Goal: Information Seeking & Learning: Learn about a topic

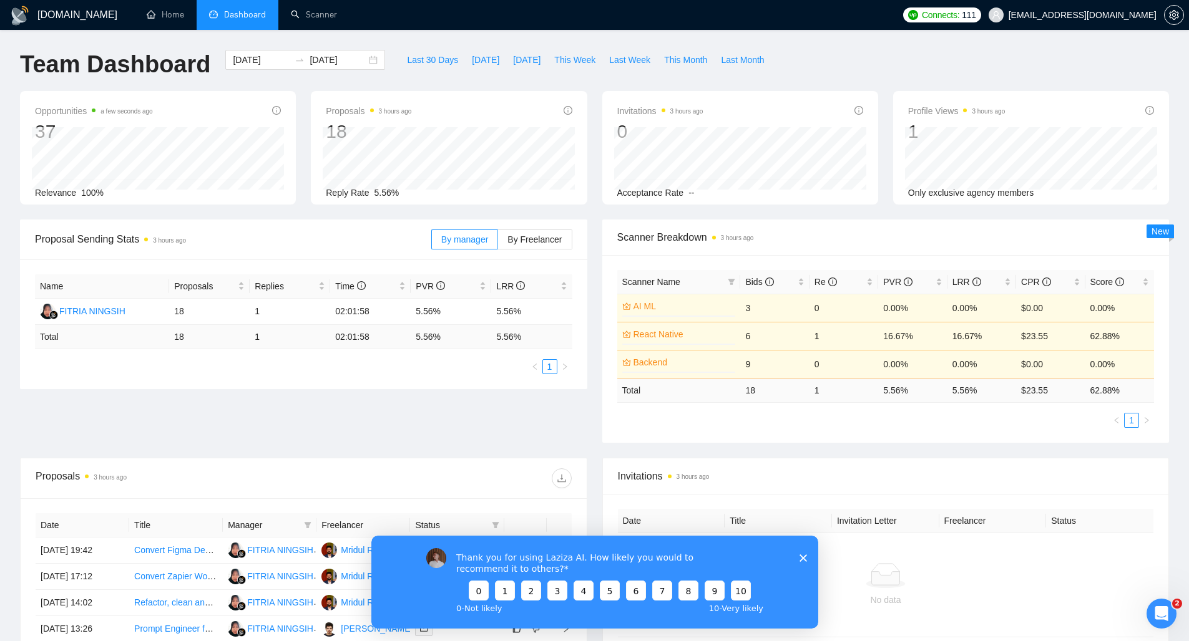
click at [801, 557] on polygon "Close survey" at bounding box center [802, 557] width 7 height 7
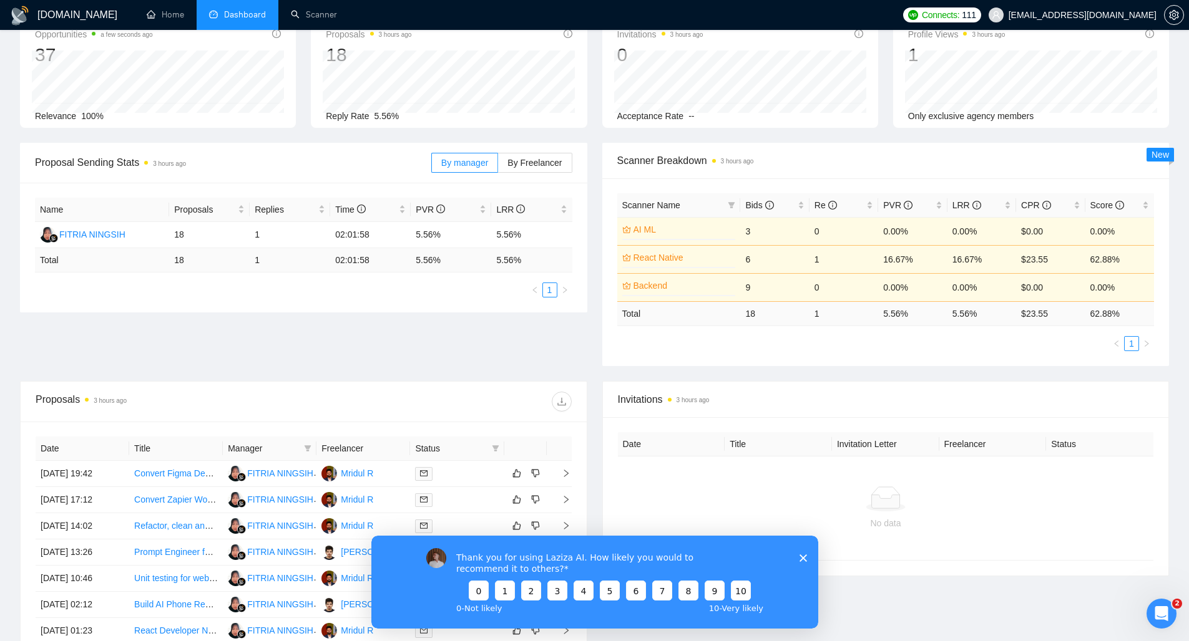
scroll to position [137, 0]
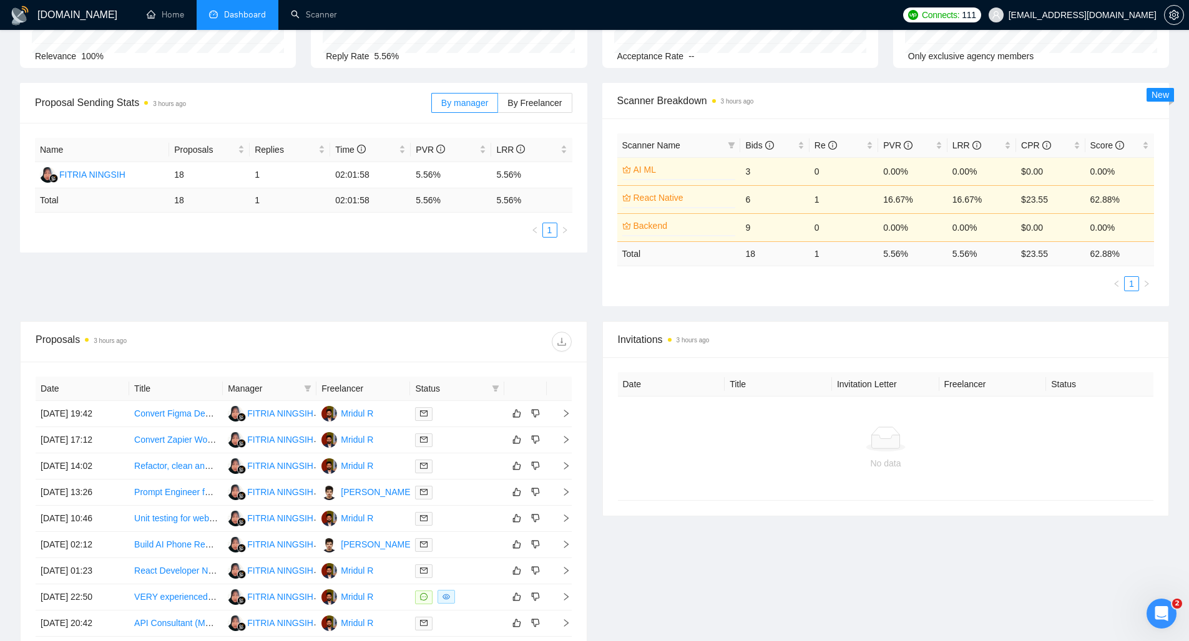
drag, startPoint x: 802, startPoint y: 604, endPoint x: 1181, endPoint y: 1054, distance: 588.5
click at [802, 582] on html "Thank you for using Laziza AI. How likely you would to recommend it to others? …" at bounding box center [594, 628] width 447 height 93
click at [975, 15] on span "111" at bounding box center [968, 15] width 14 height 14
click at [1034, 47] on span "Upwork Connects Balance: 111 / 350" at bounding box center [996, 47] width 139 height 7
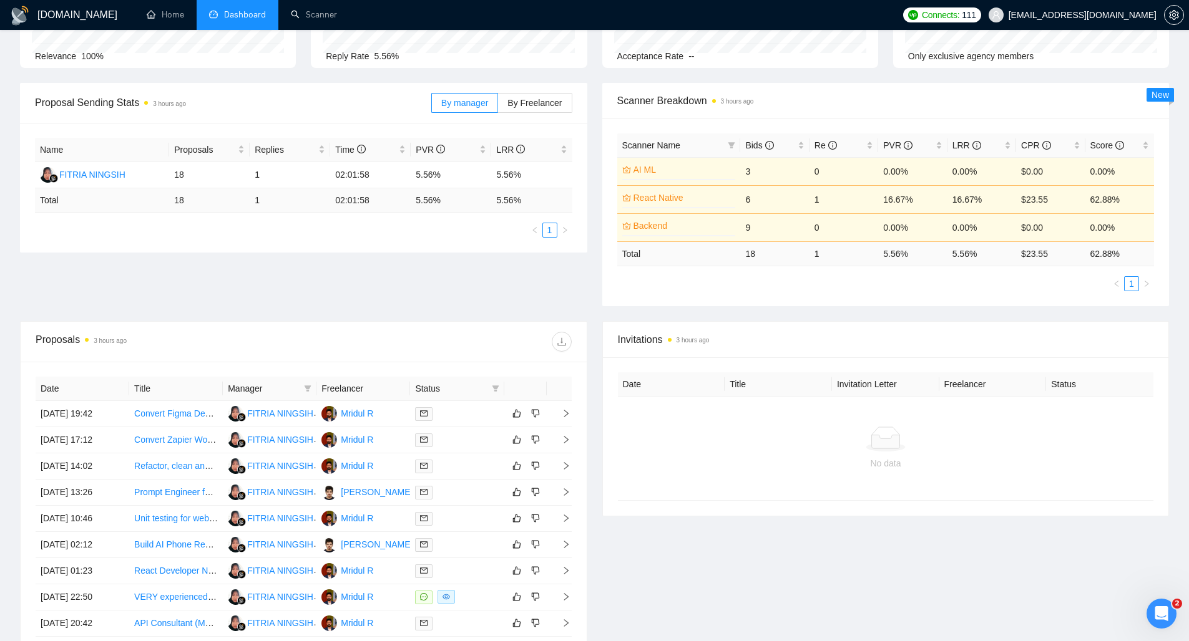
click at [777, 396] on table "Date Title Invitation Letter Freelancer Status No data" at bounding box center [886, 436] width 536 height 129
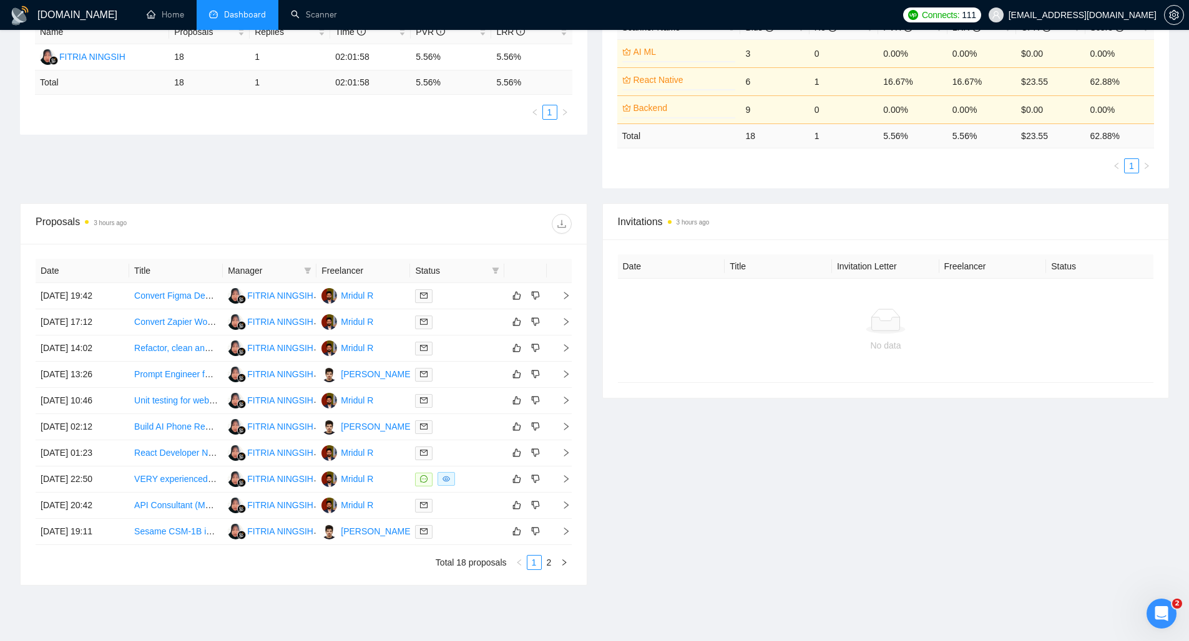
scroll to position [310, 0]
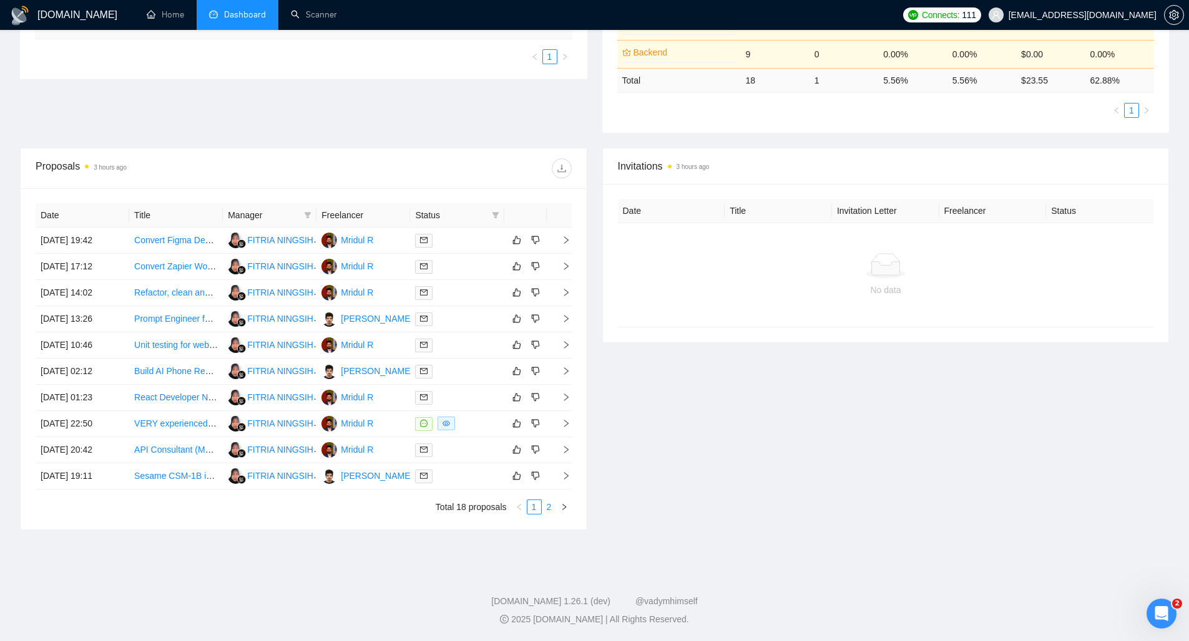
click at [548, 507] on link "2" at bounding box center [549, 507] width 14 height 14
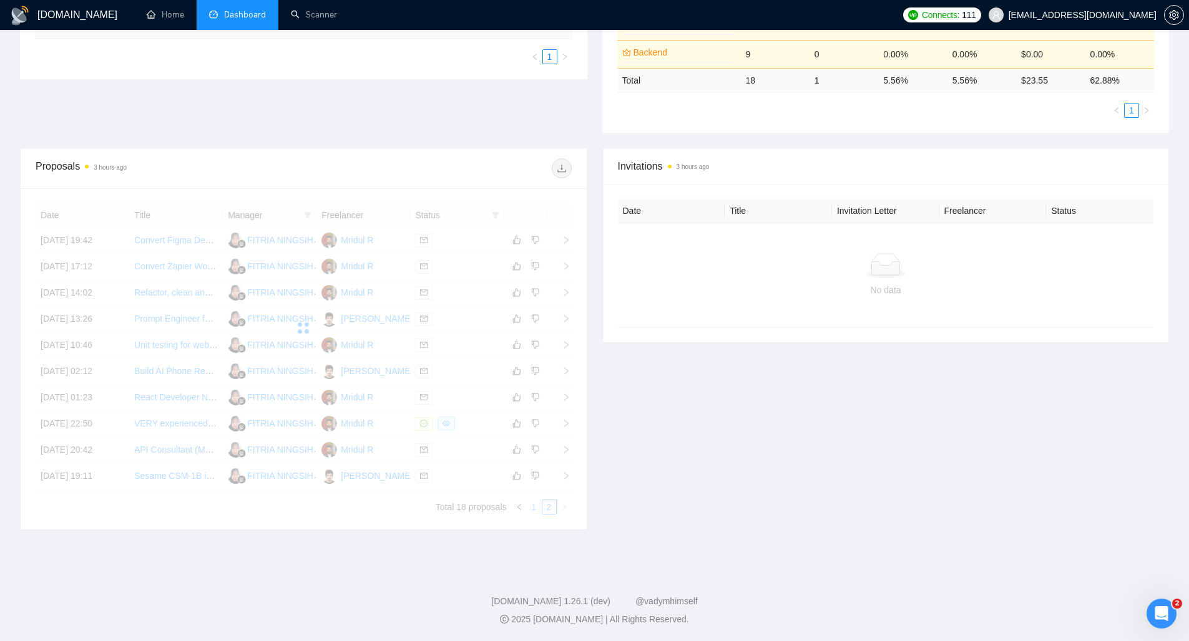
scroll to position [258, 0]
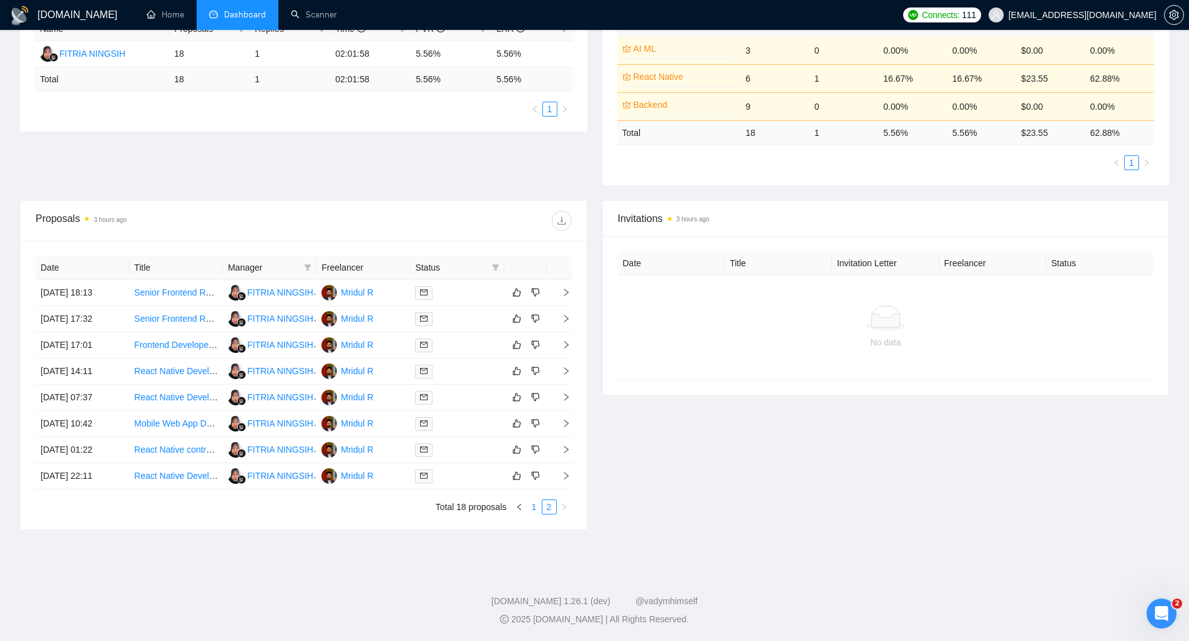
click at [533, 507] on link "1" at bounding box center [534, 507] width 14 height 14
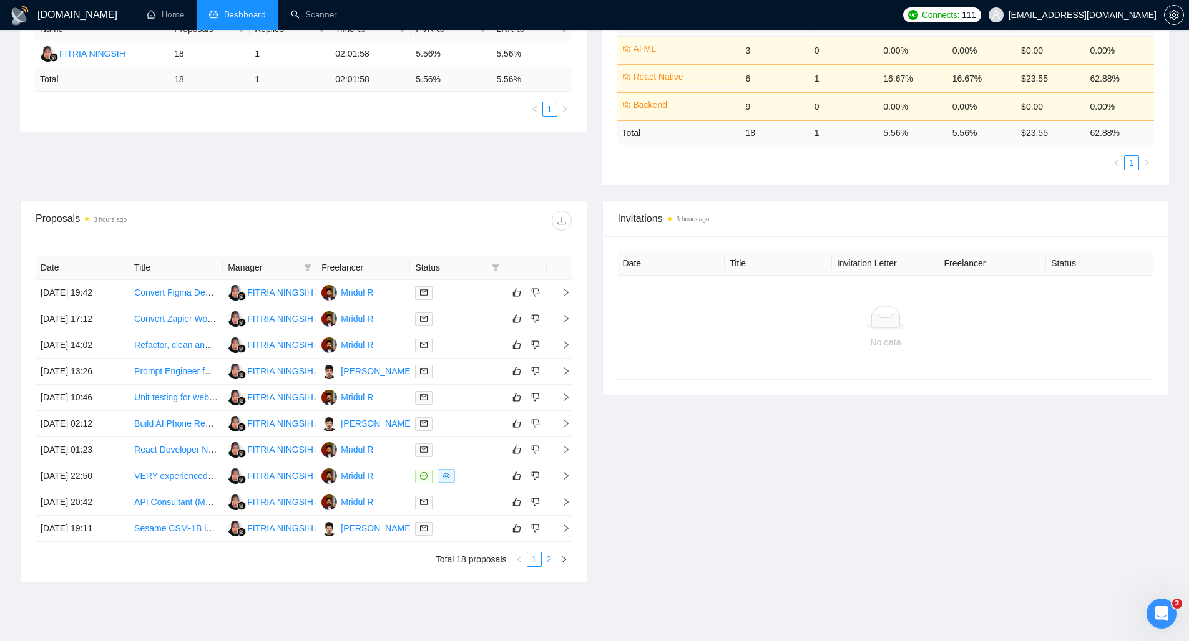
click at [545, 560] on link "2" at bounding box center [549, 560] width 14 height 14
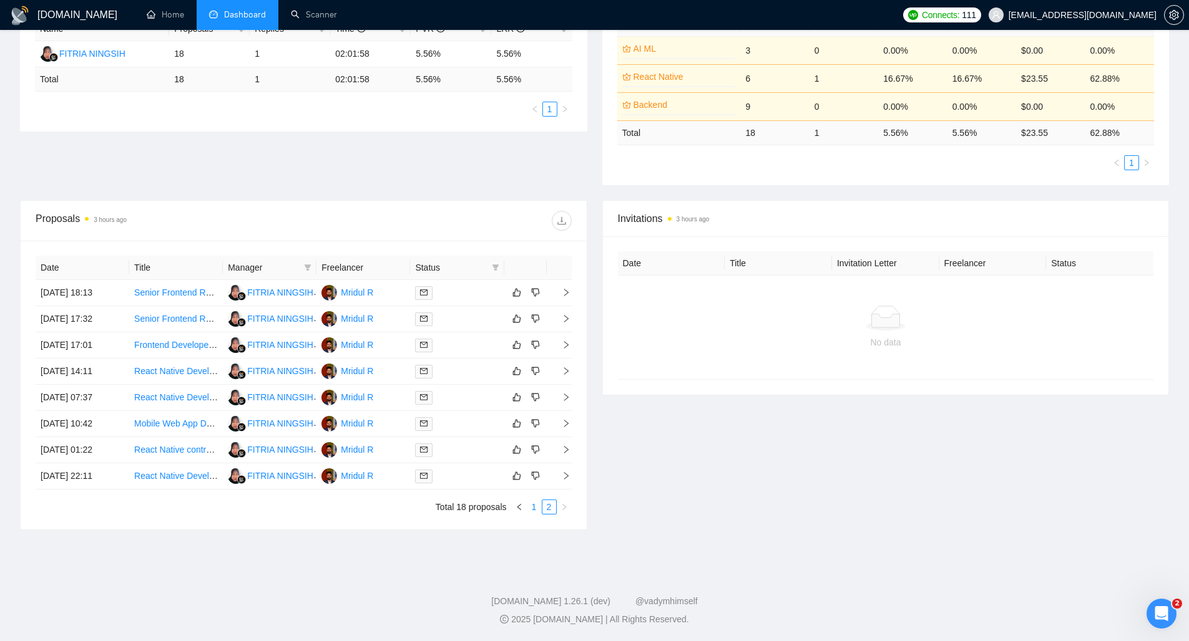
click at [528, 509] on link "1" at bounding box center [534, 507] width 14 height 14
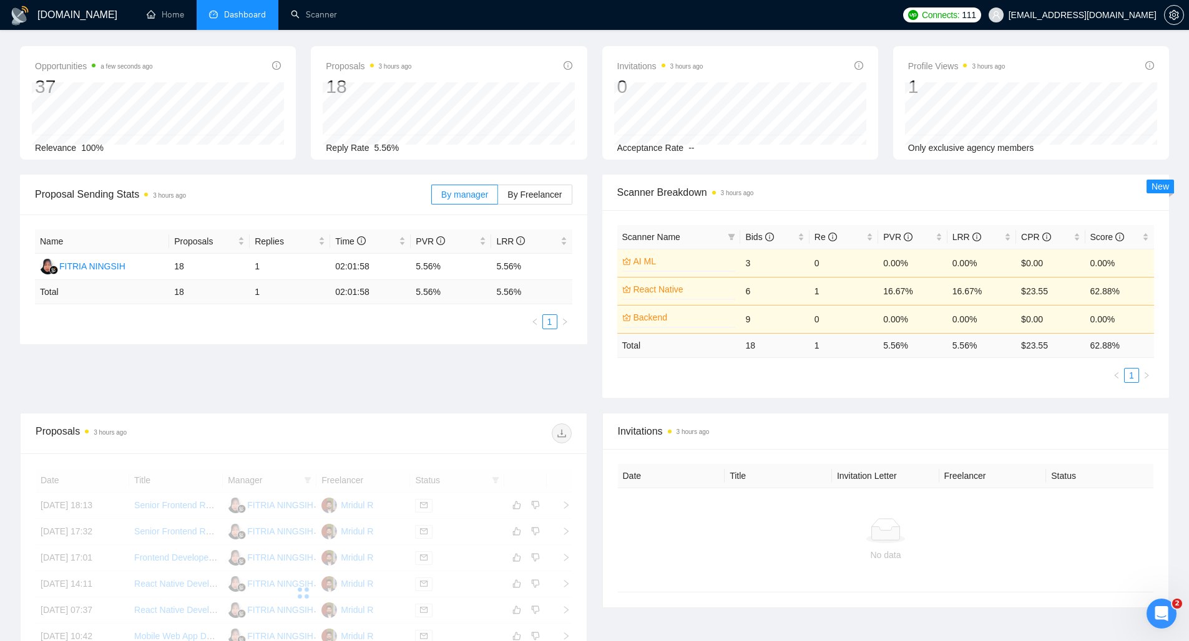
scroll to position [0, 0]
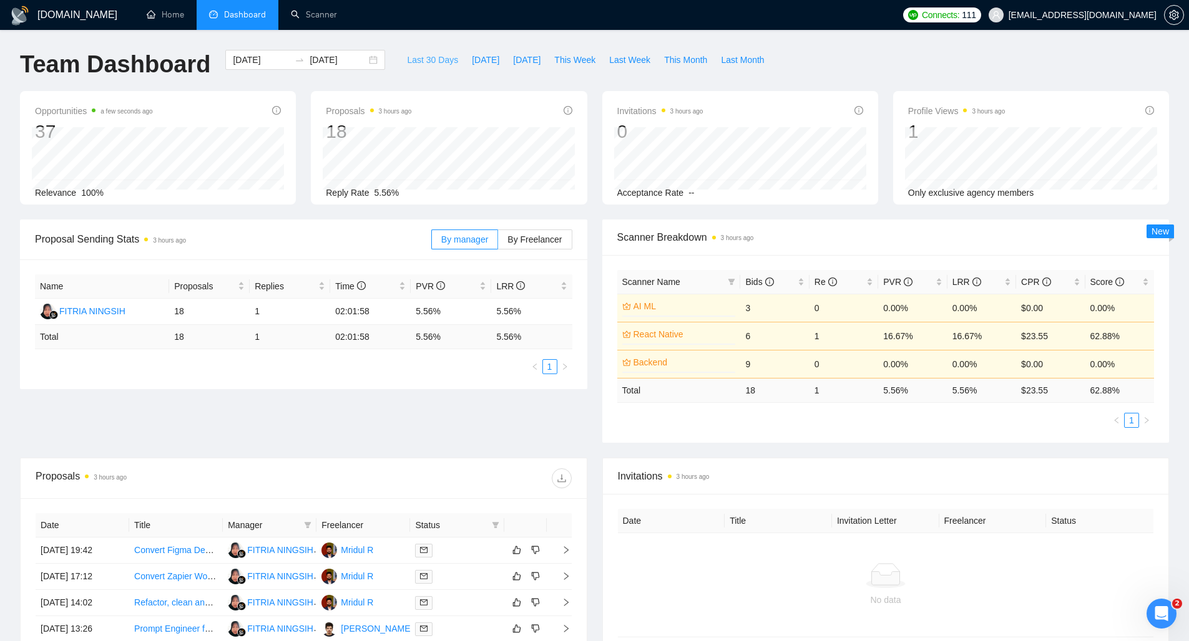
click at [407, 62] on span "Last 30 Days" at bounding box center [432, 60] width 51 height 14
type input "[DATE]"
click at [514, 235] on span "By Freelancer" at bounding box center [534, 240] width 54 height 10
click at [498, 243] on input "By Freelancer" at bounding box center [498, 243] width 0 height 0
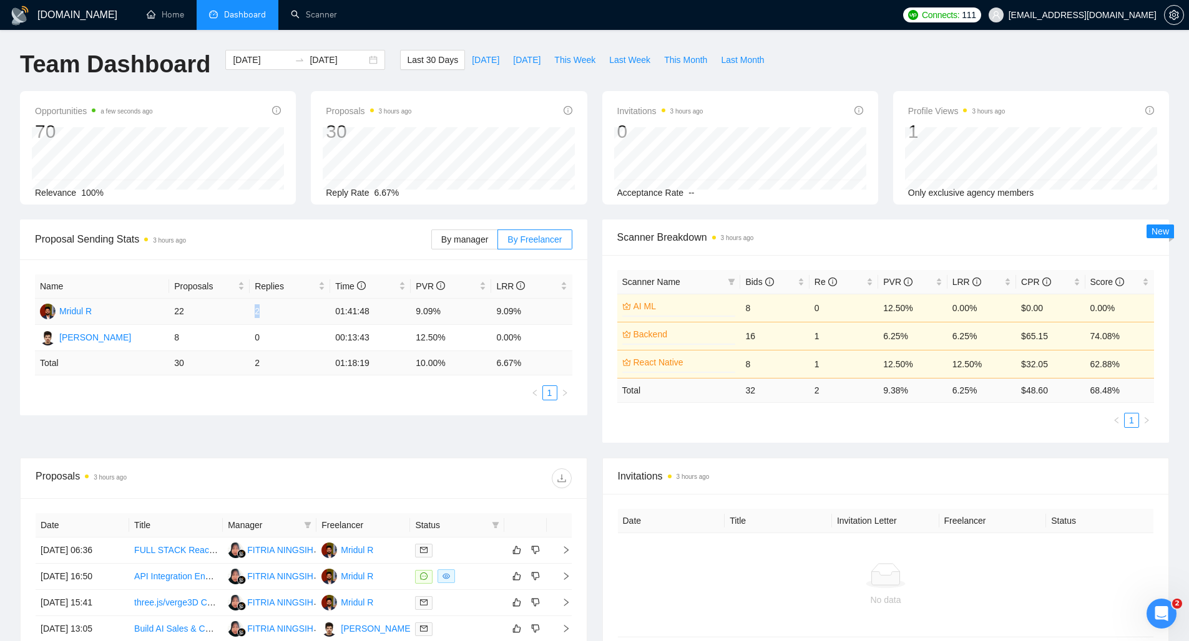
drag, startPoint x: 249, startPoint y: 309, endPoint x: 287, endPoint y: 313, distance: 38.2
click at [287, 313] on tr "[PERSON_NAME] R 22 2 01:41:48 9.09% 9.09%" at bounding box center [303, 312] width 537 height 26
drag, startPoint x: 335, startPoint y: 338, endPoint x: 382, endPoint y: 334, distance: 46.9
click at [382, 334] on td "00:13:43" at bounding box center [370, 338] width 80 height 26
drag, startPoint x: 333, startPoint y: 363, endPoint x: 396, endPoint y: 368, distance: 63.2
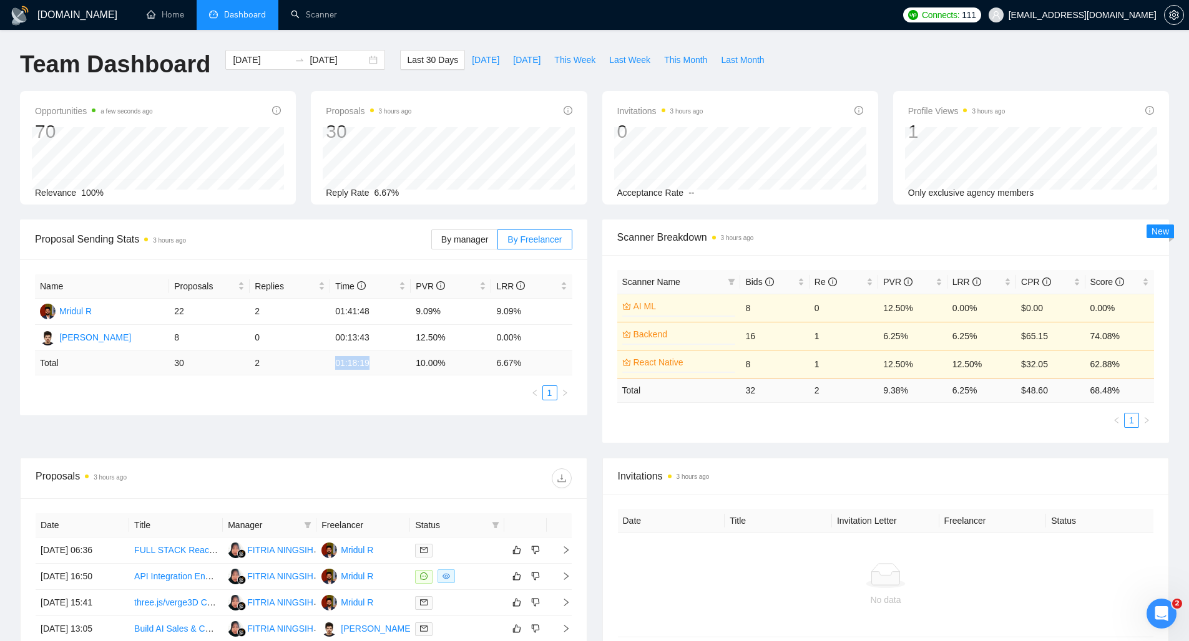
click at [389, 366] on td "01:18:19" at bounding box center [370, 363] width 80 height 24
click at [353, 417] on div "Proposal Sending Stats 3 hours ago By manager By Freelancer Name Proposals Repl…" at bounding box center [594, 339] width 1164 height 238
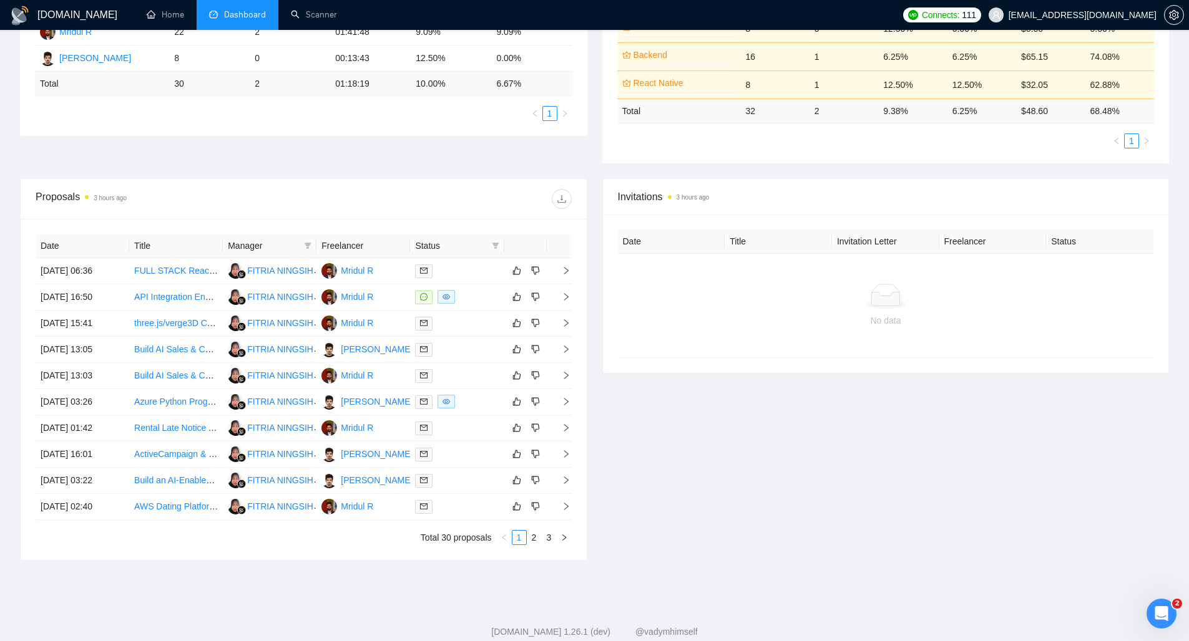
scroll to position [288, 0]
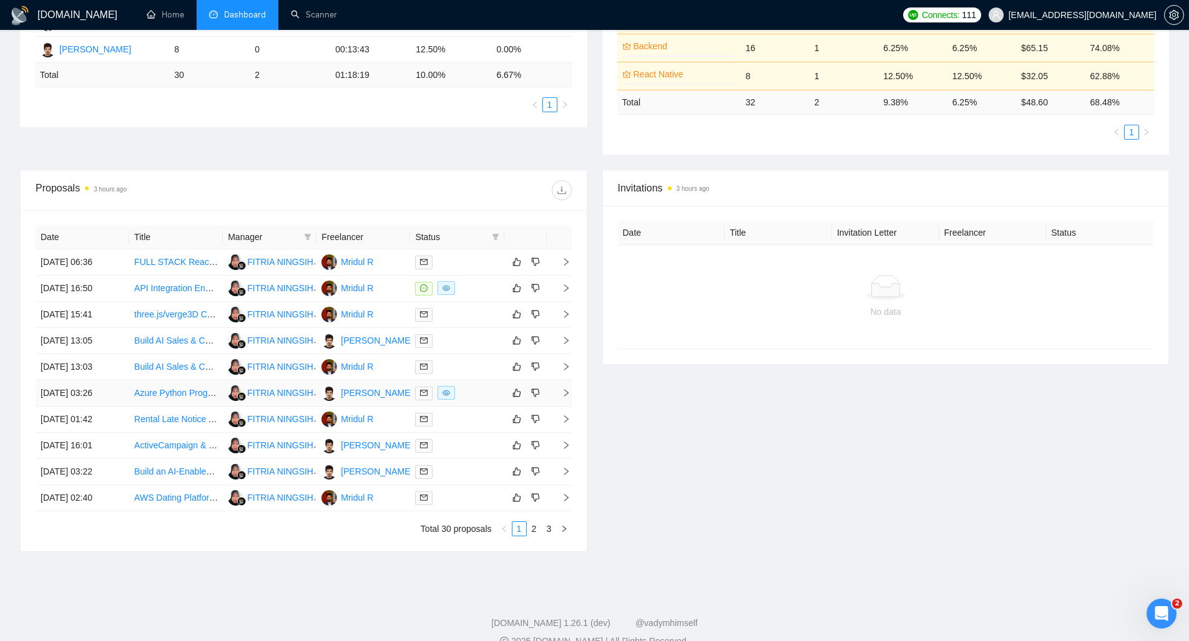
click at [172, 389] on link "Azure Python Programmer with AI and GenAI Experience" at bounding box center [245, 393] width 222 height 10
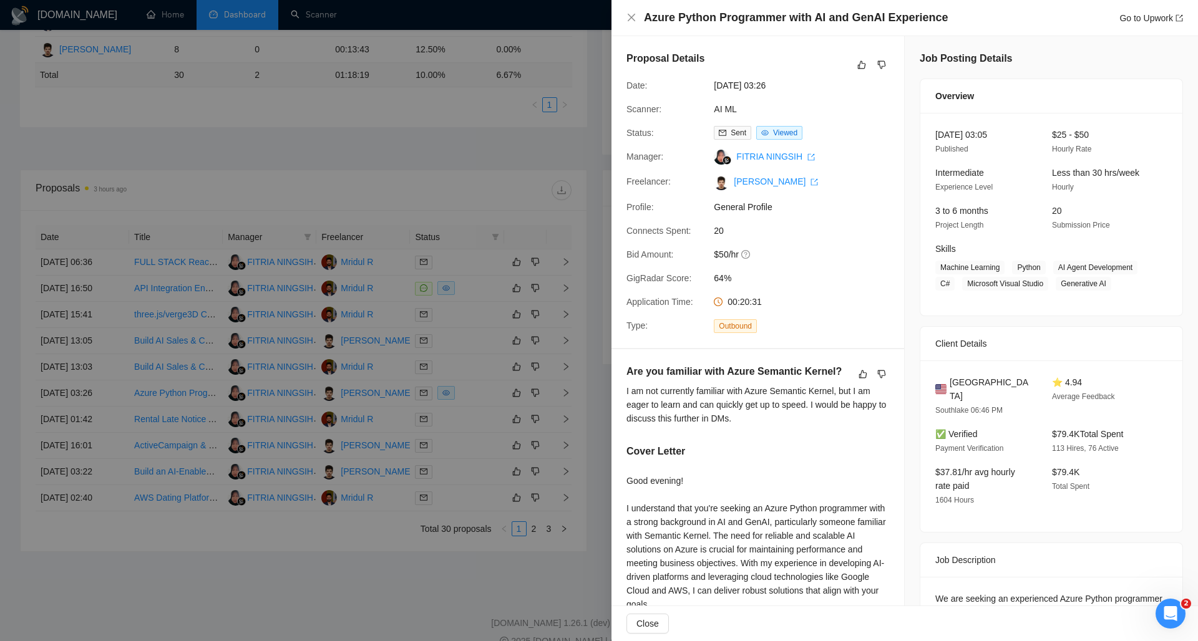
click at [593, 238] on div at bounding box center [599, 320] width 1198 height 641
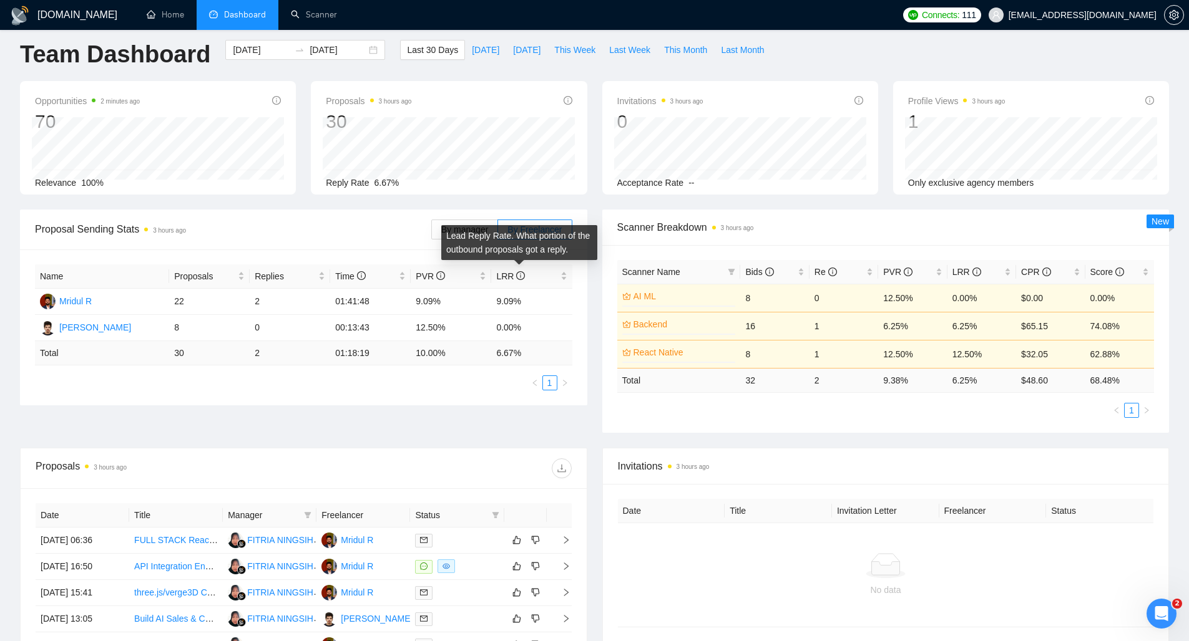
scroll to position [0, 0]
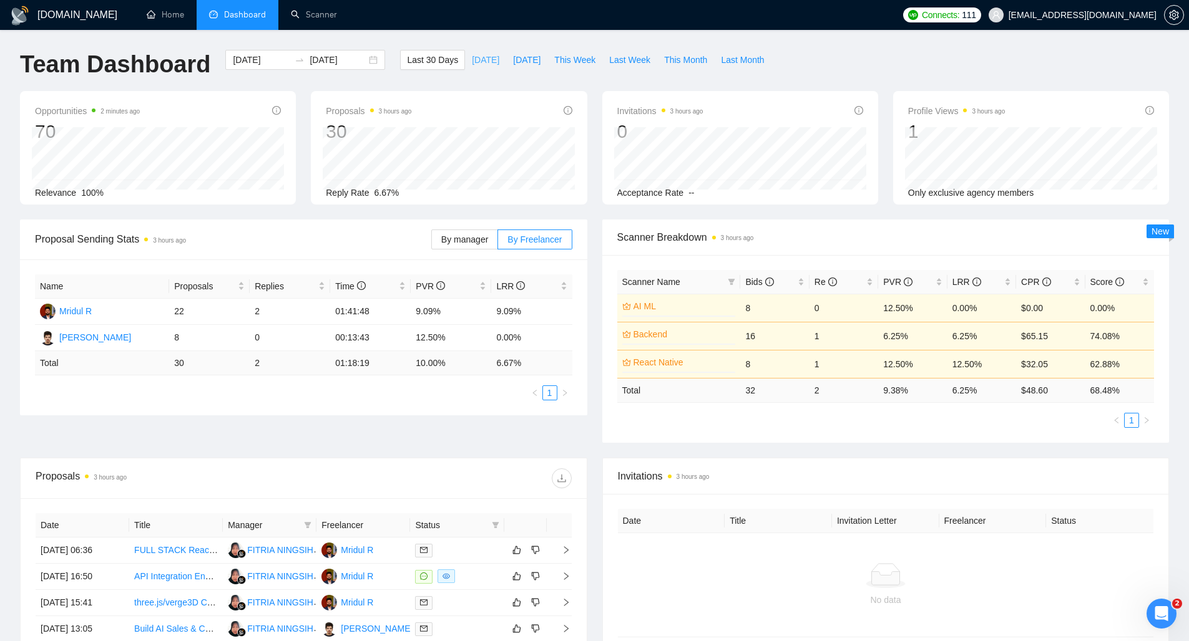
click at [474, 55] on span "[DATE]" at bounding box center [485, 60] width 27 height 14
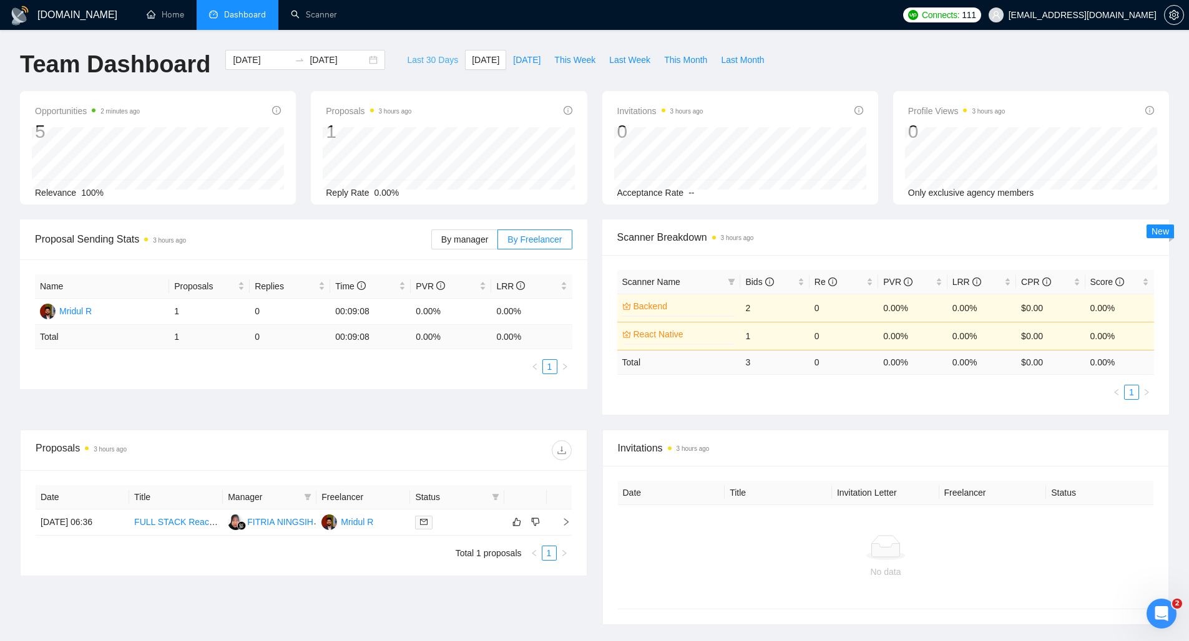
click at [422, 61] on span "Last 30 Days" at bounding box center [432, 60] width 51 height 14
type input "[DATE]"
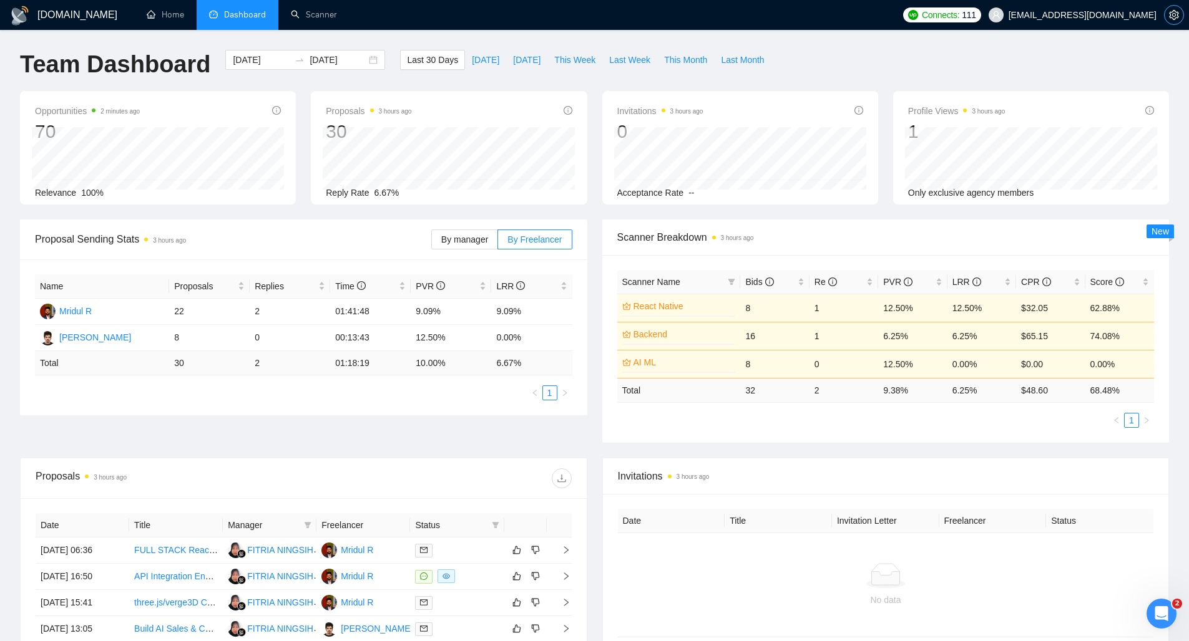
click at [1172, 10] on icon "setting" at bounding box center [1173, 15] width 9 height 10
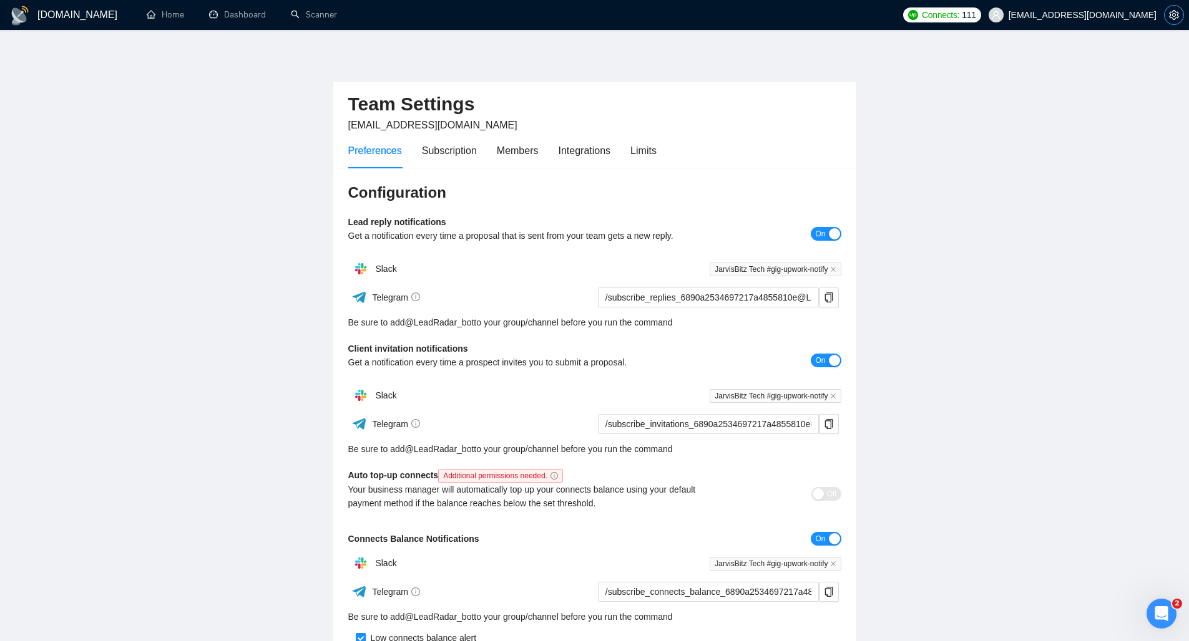
click at [1169, 16] on icon "setting" at bounding box center [1173, 15] width 9 height 10
click at [647, 158] on div "Limits" at bounding box center [643, 151] width 26 height 36
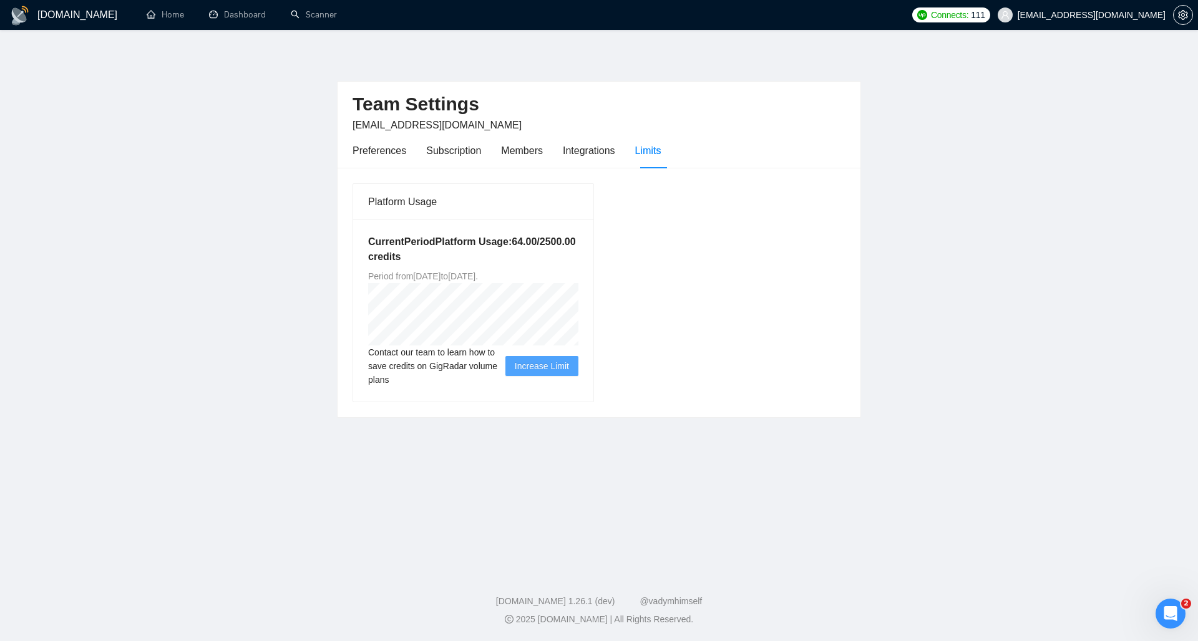
click at [625, 316] on div "Platform Usage Current Period Platform Usage: 64.00 / 2500.00 credits Period fr…" at bounding box center [599, 293] width 503 height 220
click at [223, 16] on link "Dashboard" at bounding box center [237, 14] width 57 height 11
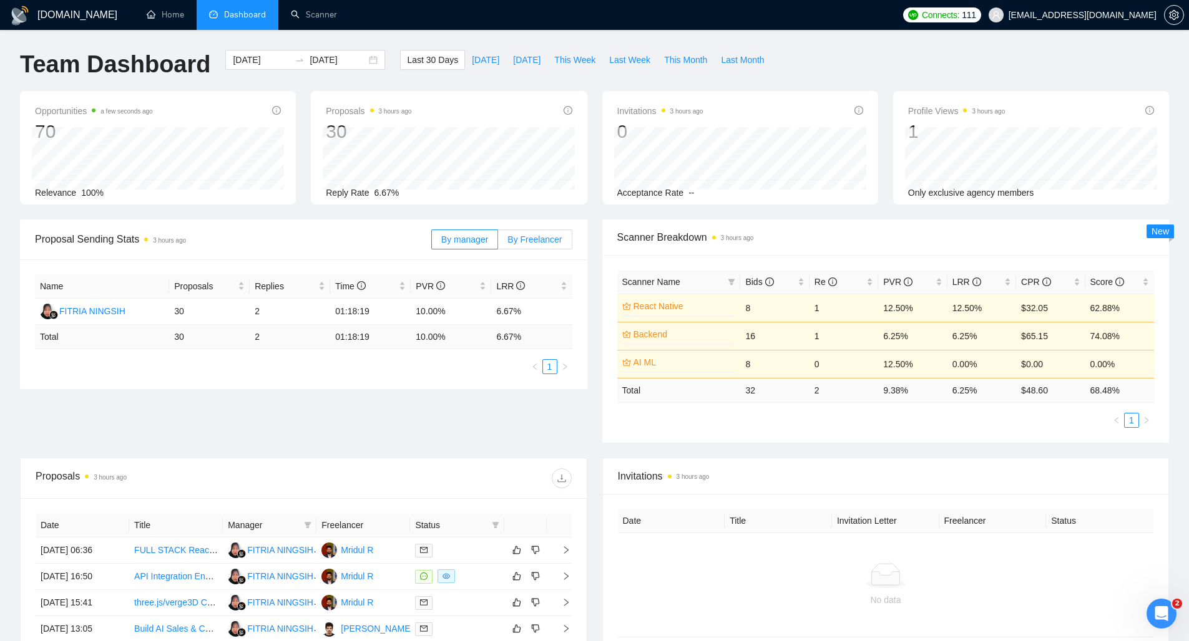
click at [516, 241] on span "By Freelancer" at bounding box center [534, 240] width 54 height 10
click at [498, 243] on input "By Freelancer" at bounding box center [498, 243] width 0 height 0
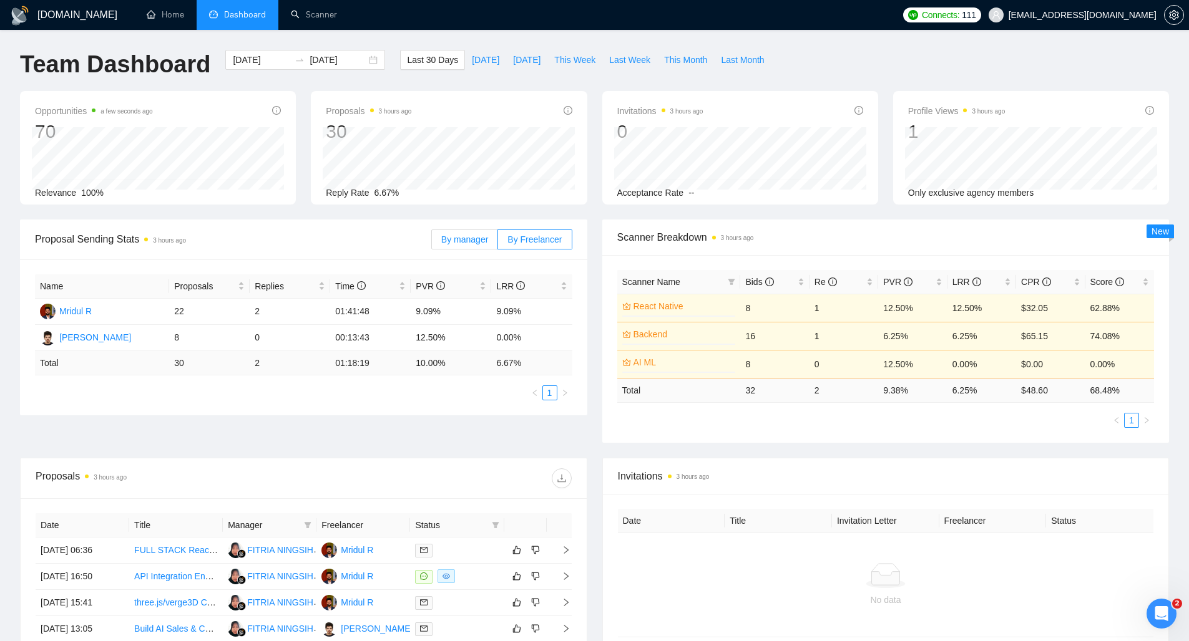
click at [479, 237] on span "By manager" at bounding box center [464, 240] width 47 height 10
click at [432, 243] on input "By manager" at bounding box center [432, 243] width 0 height 0
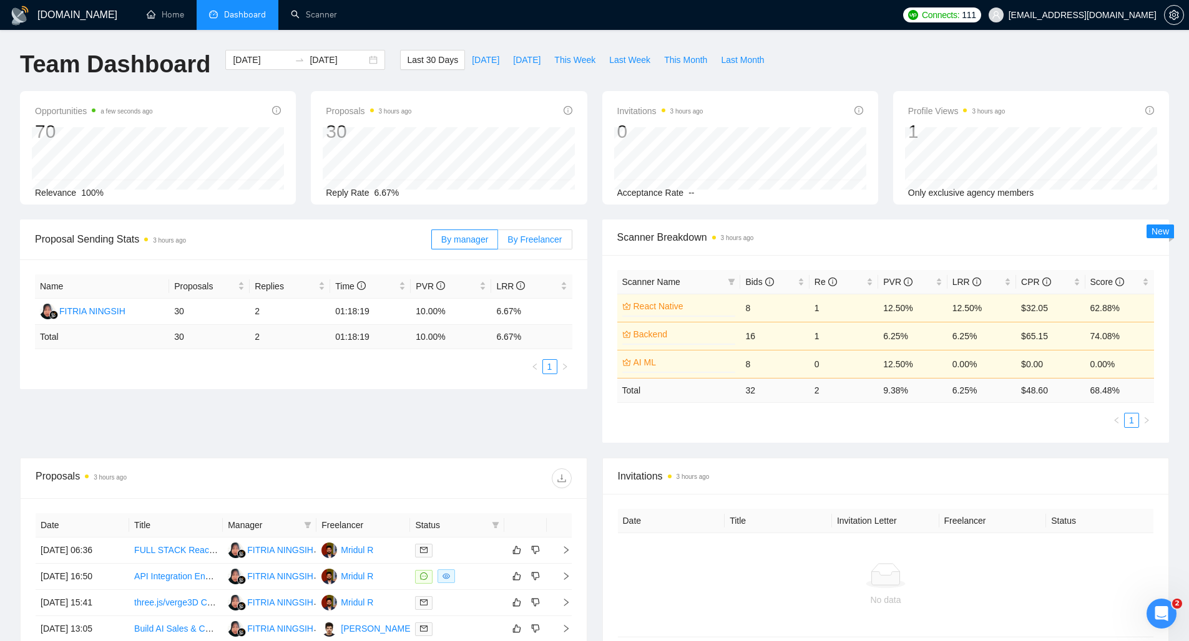
click at [552, 244] on span "By Freelancer" at bounding box center [534, 240] width 54 height 10
click at [498, 243] on input "By Freelancer" at bounding box center [498, 243] width 0 height 0
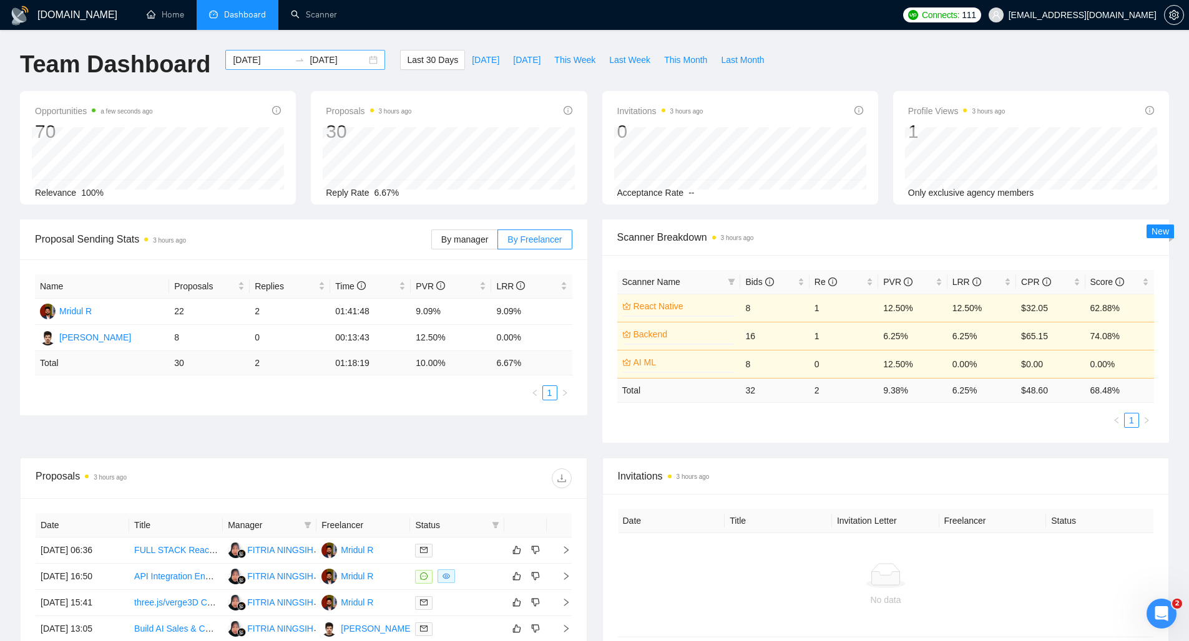
click at [294, 59] on icon "swap-right" at bounding box center [299, 60] width 10 height 10
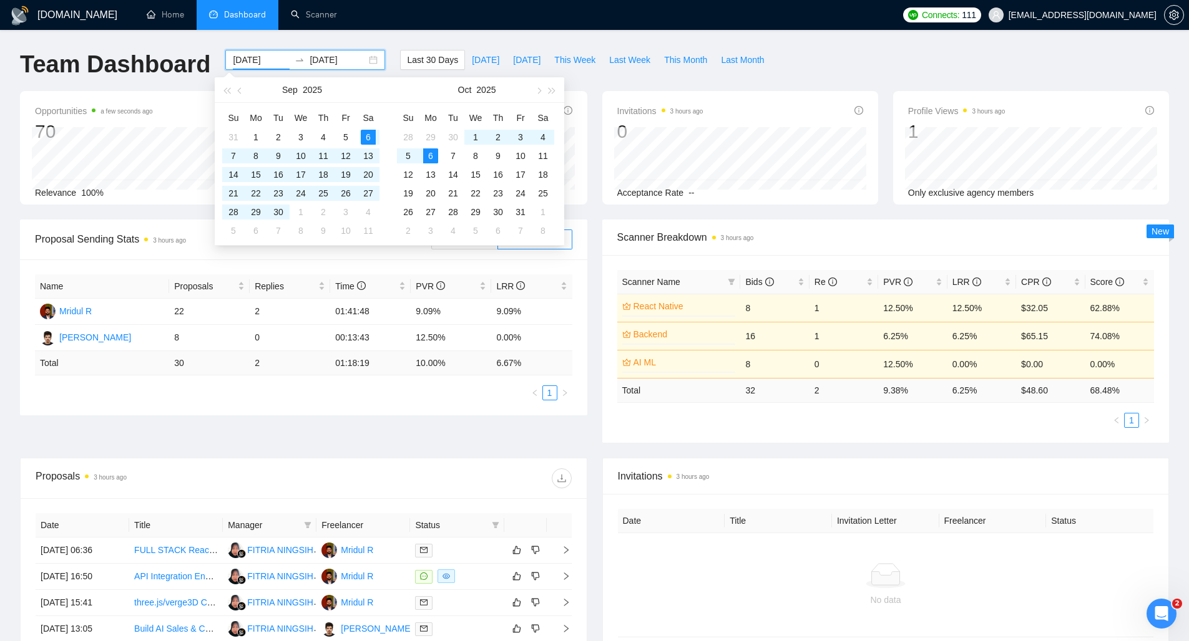
click at [205, 73] on div "Team Dashboard" at bounding box center [114, 70] width 205 height 41
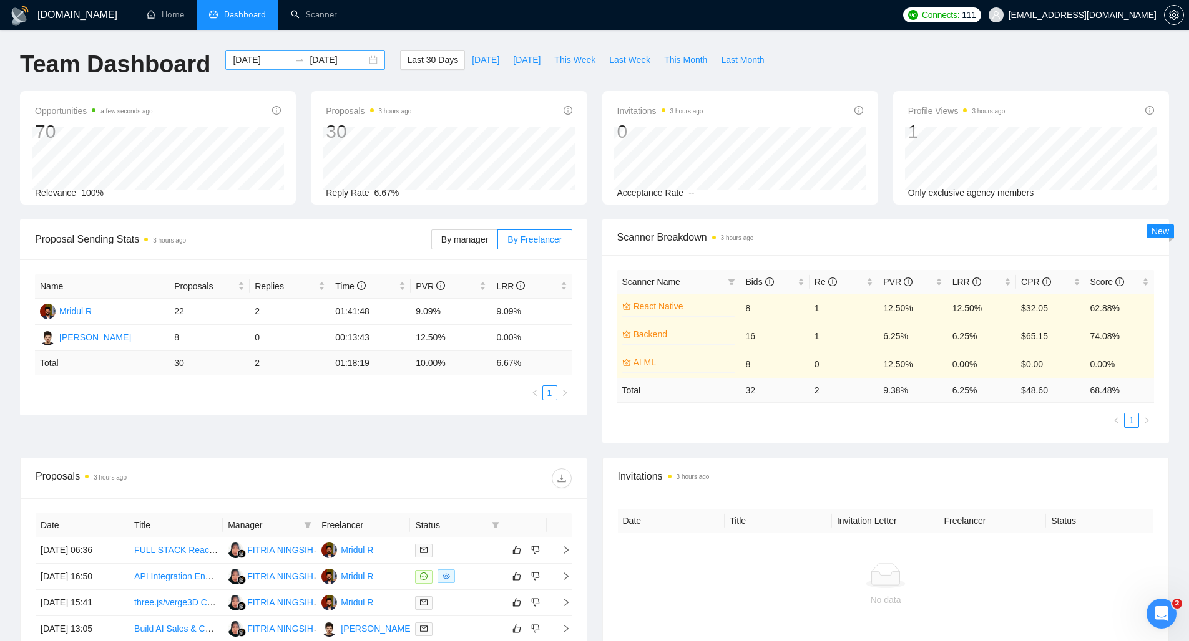
click at [294, 61] on icon "swap-right" at bounding box center [299, 60] width 10 height 10
click at [193, 70] on h1 "Team Dashboard" at bounding box center [115, 64] width 190 height 29
click at [191, 70] on h1 "Team Dashboard" at bounding box center [115, 64] width 190 height 29
click at [140, 67] on h1 "Team Dashboard" at bounding box center [115, 64] width 190 height 29
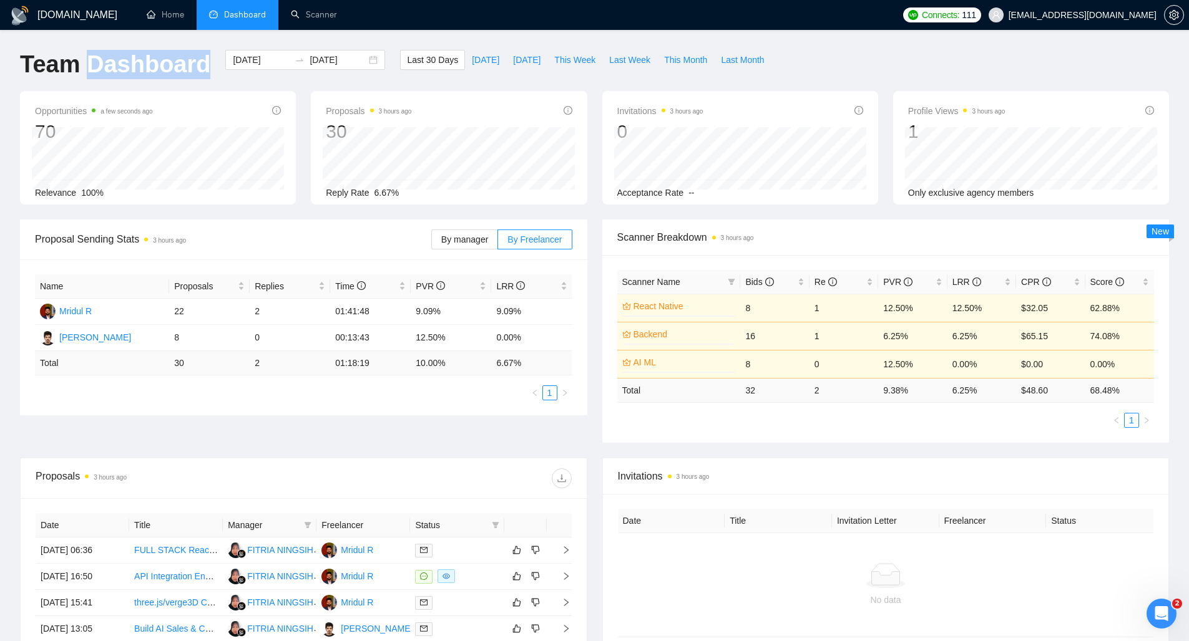
click at [140, 67] on h1 "Team Dashboard" at bounding box center [115, 64] width 190 height 29
click at [161, 70] on h1 "Team Dashboard" at bounding box center [115, 64] width 190 height 29
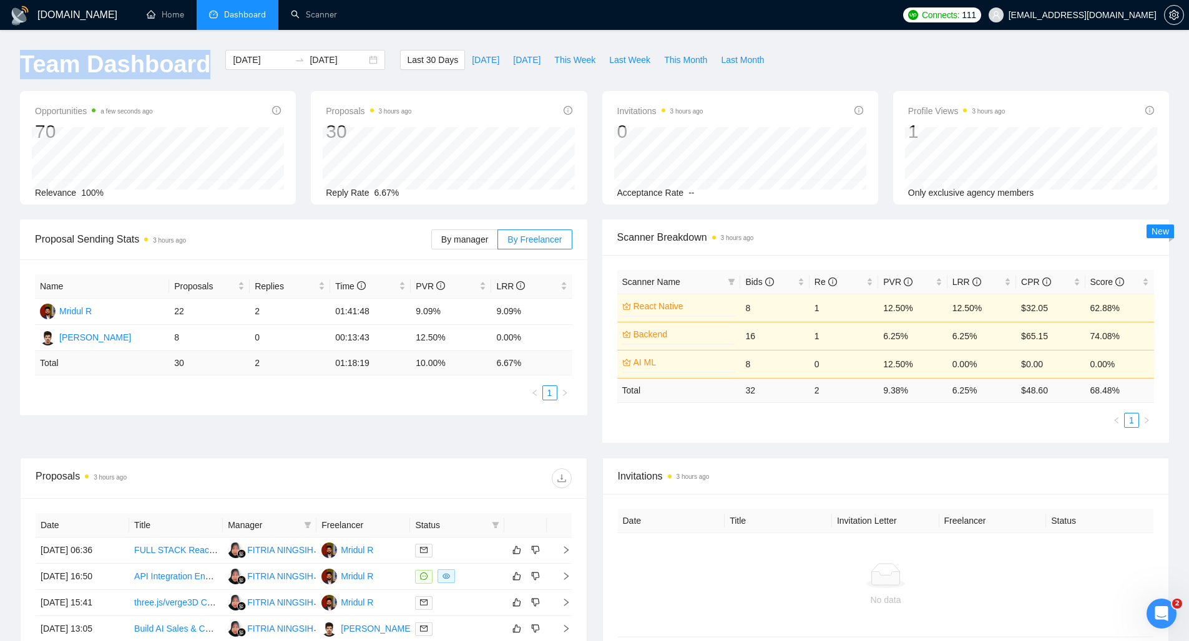
click at [198, 82] on div "Team Dashboard" at bounding box center [114, 70] width 205 height 41
click at [415, 66] on span "Last 30 Days" at bounding box center [432, 60] width 51 height 14
drag, startPoint x: 168, startPoint y: 312, endPoint x: 353, endPoint y: 339, distance: 186.7
click at [345, 338] on tbody "[PERSON_NAME] R 22 2 01:41:48 9.09% 9.09% [PERSON_NAME] 8 0 00:13:43 12.50% 0.0…" at bounding box center [303, 325] width 537 height 52
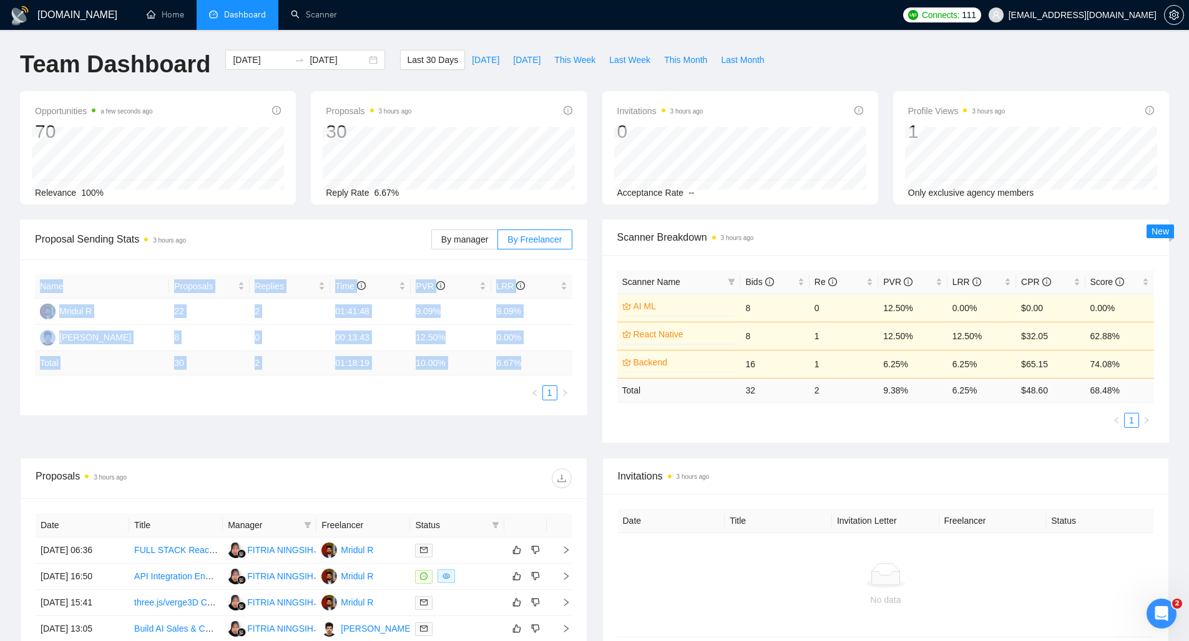
drag, startPoint x: 530, startPoint y: 366, endPoint x: 0, endPoint y: 309, distance: 532.8
click at [0, 309] on div "[DOMAIN_NAME] Home Dashboard Scanner Connects: 111 [EMAIL_ADDRESS][DOMAIN_NAME]…" at bounding box center [594, 476] width 1189 height 952
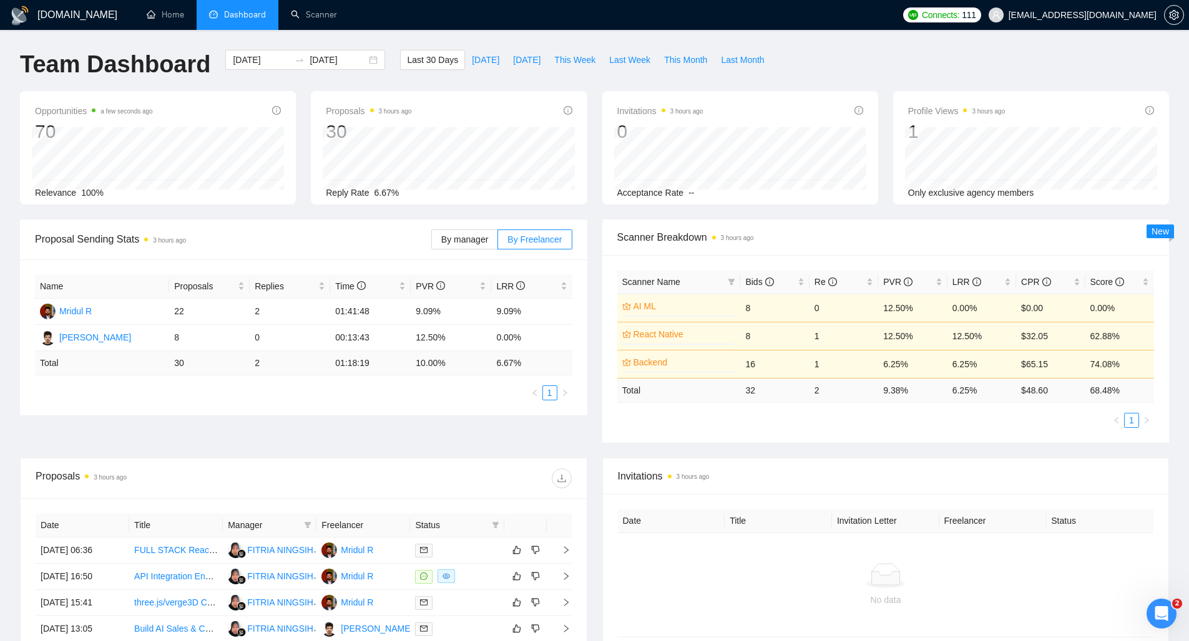
click at [220, 422] on div "Proposal Sending Stats 3 hours ago By manager By Freelancer Name Proposals Repl…" at bounding box center [594, 339] width 1164 height 238
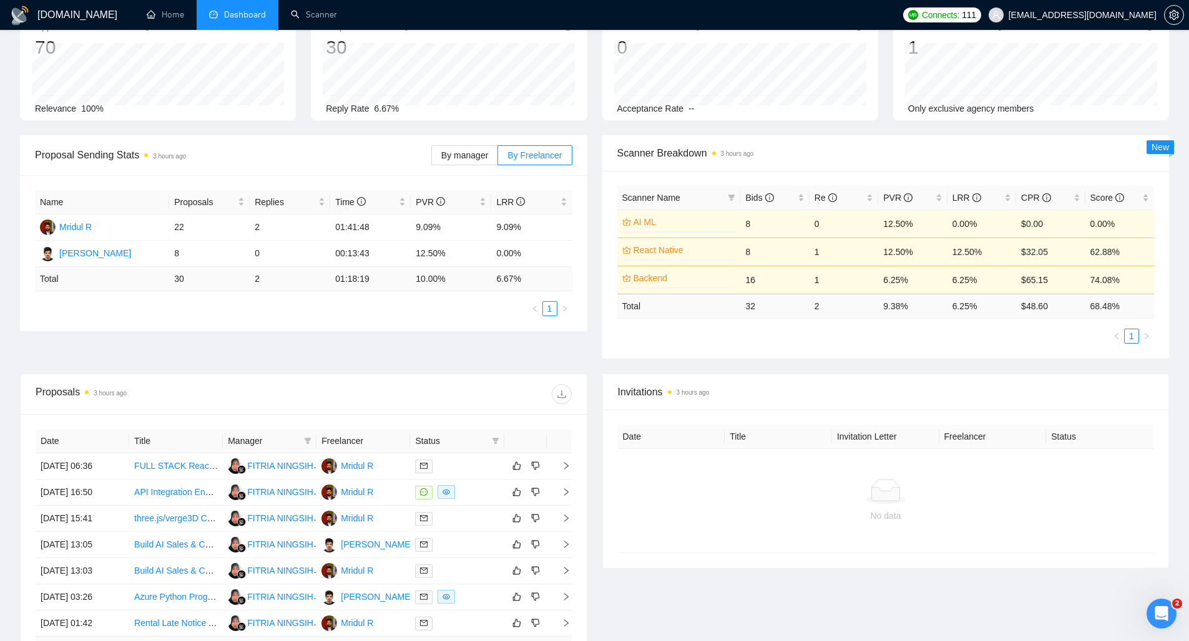
scroll to position [81, 0]
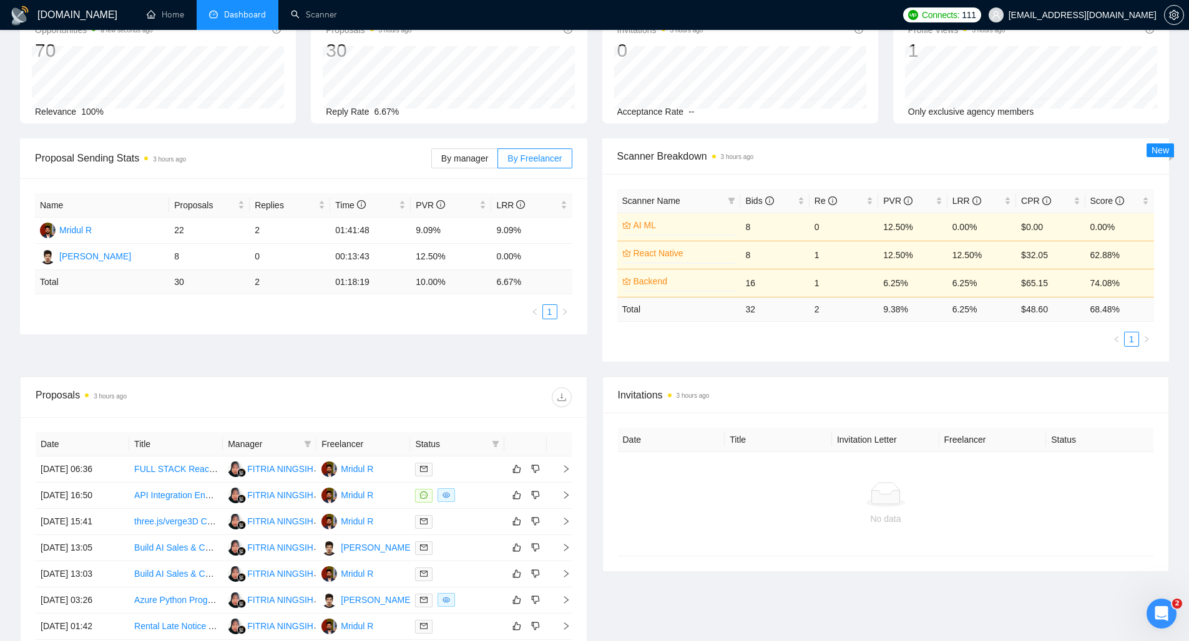
click at [107, 441] on th "Date" at bounding box center [83, 444] width 94 height 24
click at [167, 492] on link "API Integration Engineer – Ad Platforms (Google, Meta, TikTok)" at bounding box center [256, 495] width 245 height 10
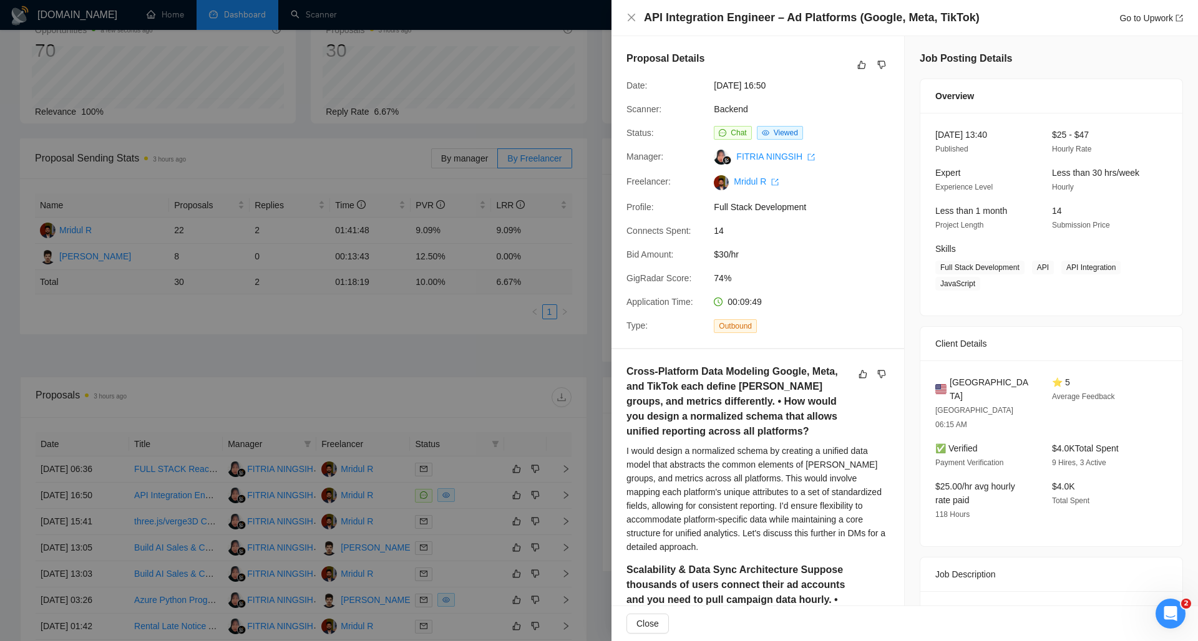
click at [600, 347] on div at bounding box center [599, 320] width 1198 height 641
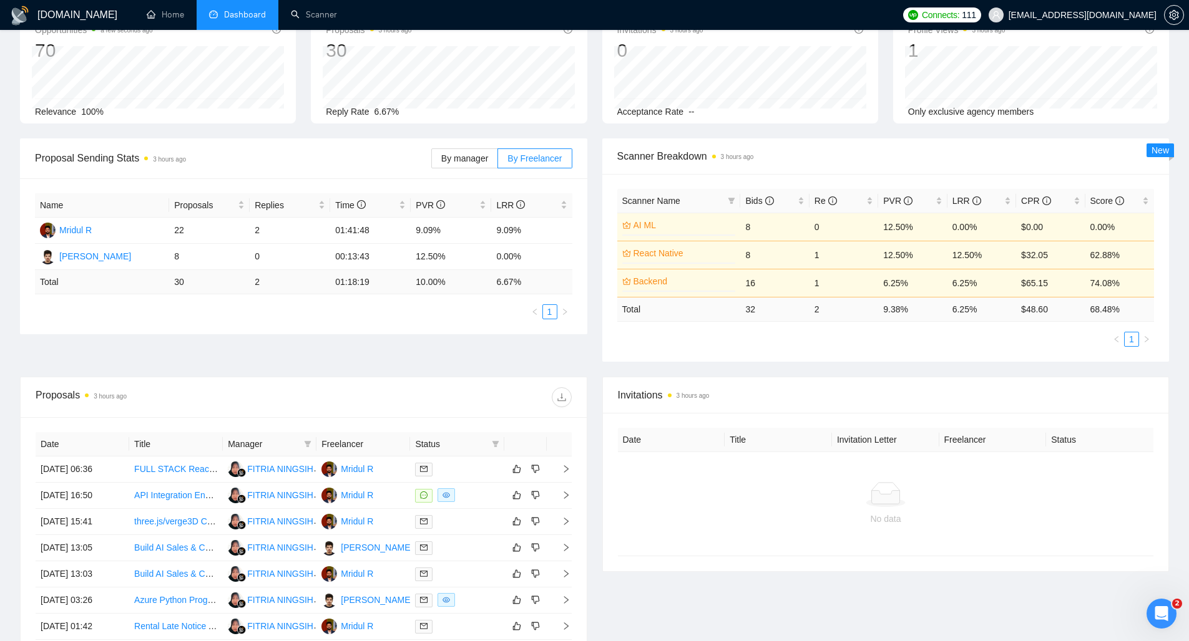
click at [643, 346] on div "Scanner Name Bids Re PVR LRR CPR Score AI ML 0% 8 0 12.50% 0.00% $0.00 0.00% Re…" at bounding box center [885, 268] width 567 height 188
